Goal: Transaction & Acquisition: Purchase product/service

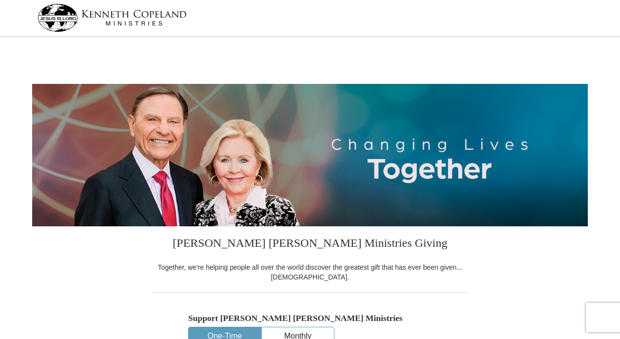
select select "[GEOGRAPHIC_DATA]"
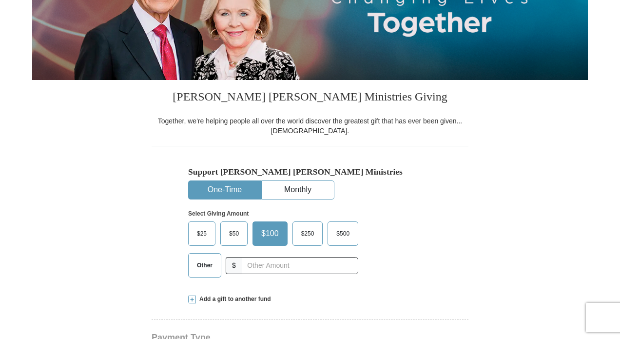
click at [230, 237] on span "$50" at bounding box center [233, 233] width 19 height 15
click at [0, 0] on input "$50" at bounding box center [0, 0] width 0 height 0
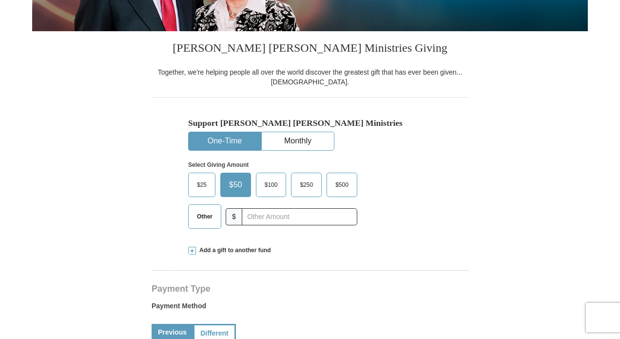
click at [190, 251] on span at bounding box center [192, 251] width 8 height 8
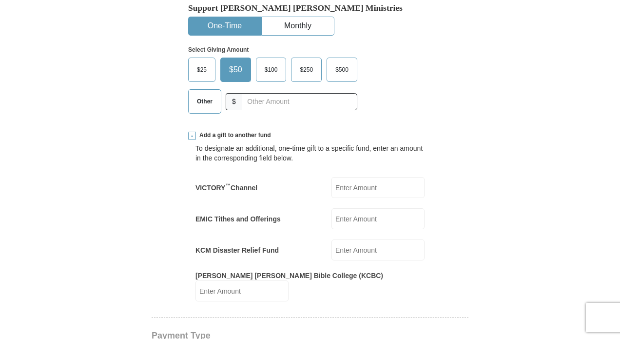
scroll to position [292, 0]
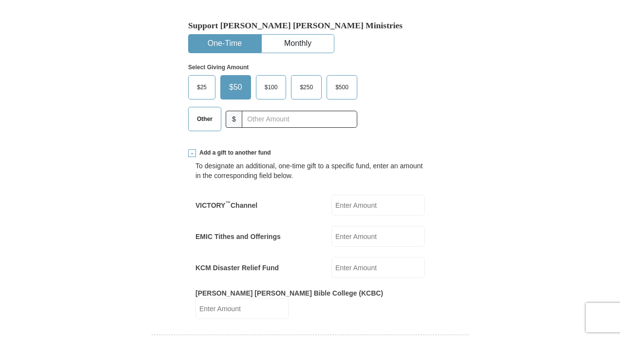
click at [393, 236] on input "EMIC Tithes and Offerings" at bounding box center [377, 236] width 93 height 21
type input "40.00"
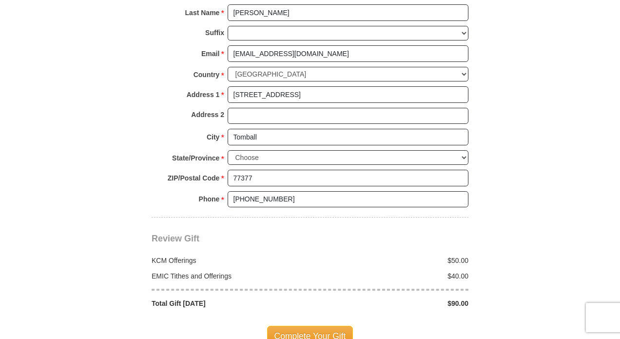
scroll to position [877, 0]
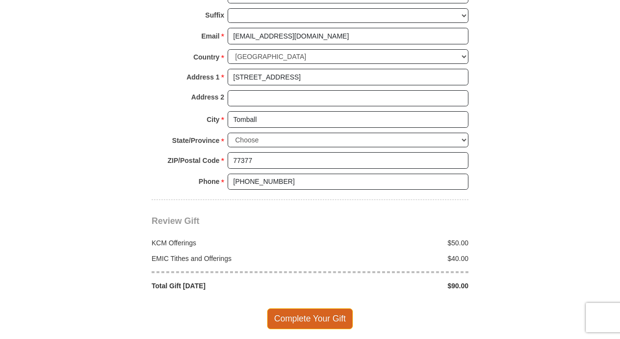
click at [336, 308] on span "Complete Your Gift" at bounding box center [310, 318] width 86 height 20
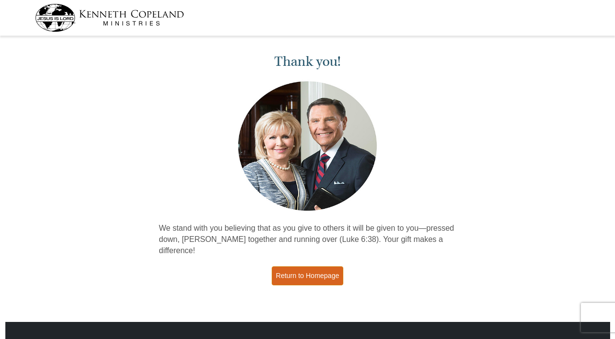
click at [326, 266] on link "Return to Homepage" at bounding box center [308, 275] width 72 height 19
